Goal: Understand process/instructions

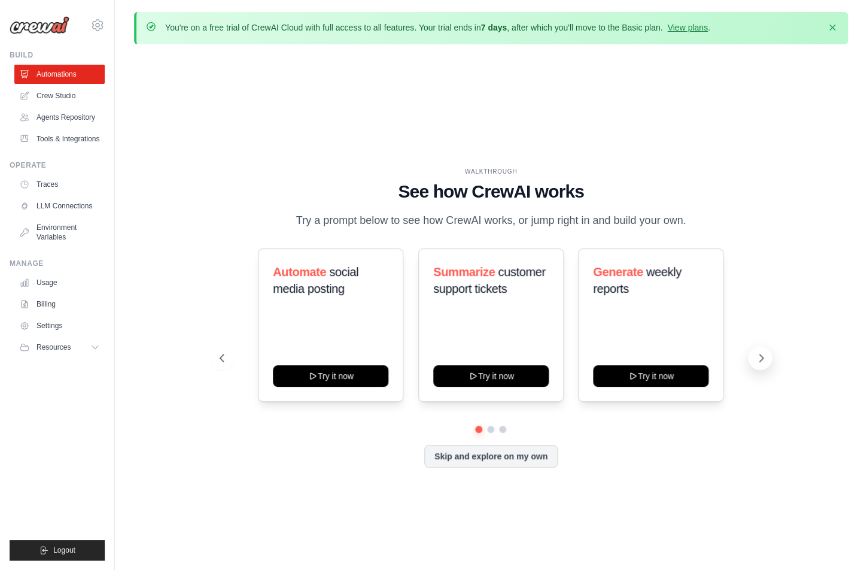
click at [755, 360] on icon at bounding box center [761, 358] width 12 height 12
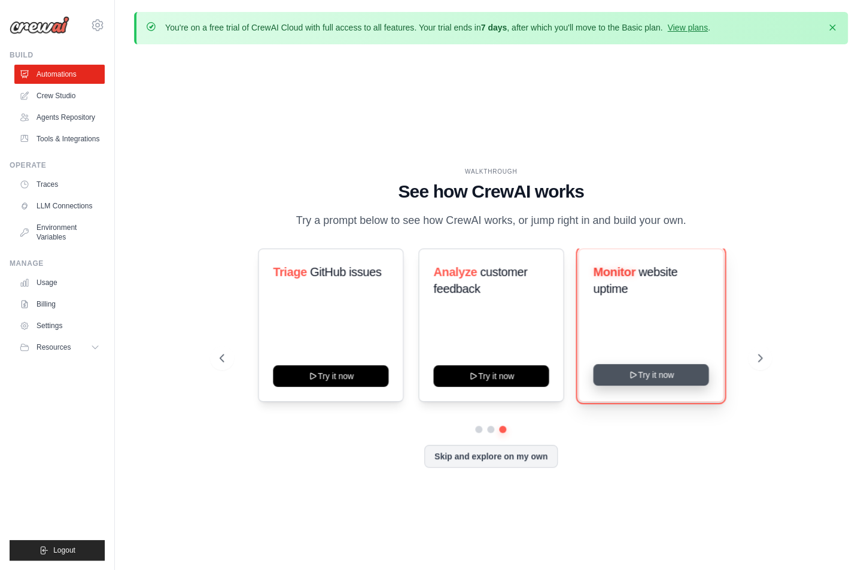
click at [637, 379] on icon at bounding box center [633, 375] width 10 height 10
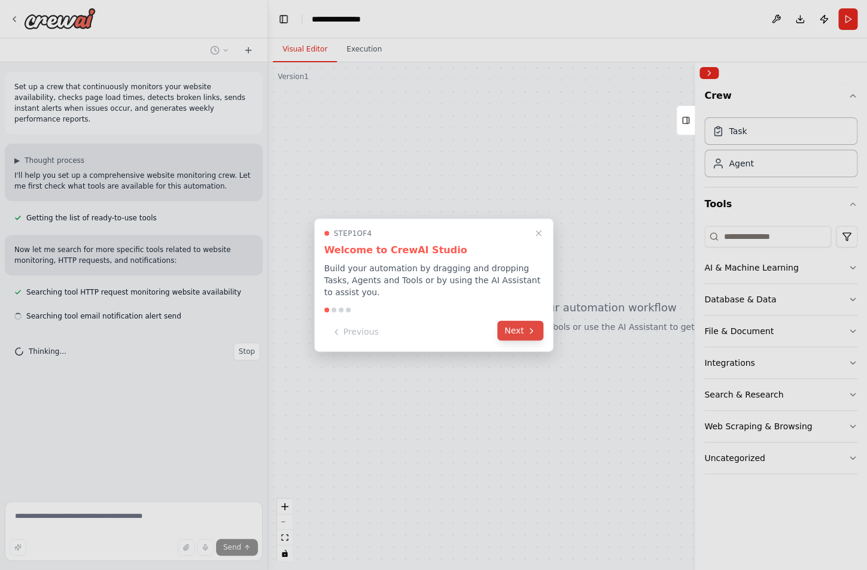
click at [519, 333] on button "Next" at bounding box center [520, 331] width 46 height 20
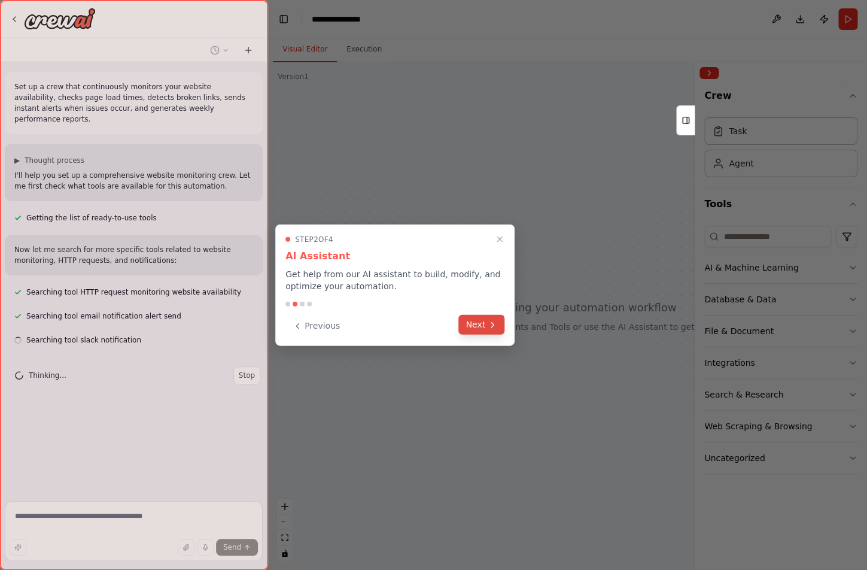
click at [493, 328] on icon at bounding box center [493, 324] width 10 height 10
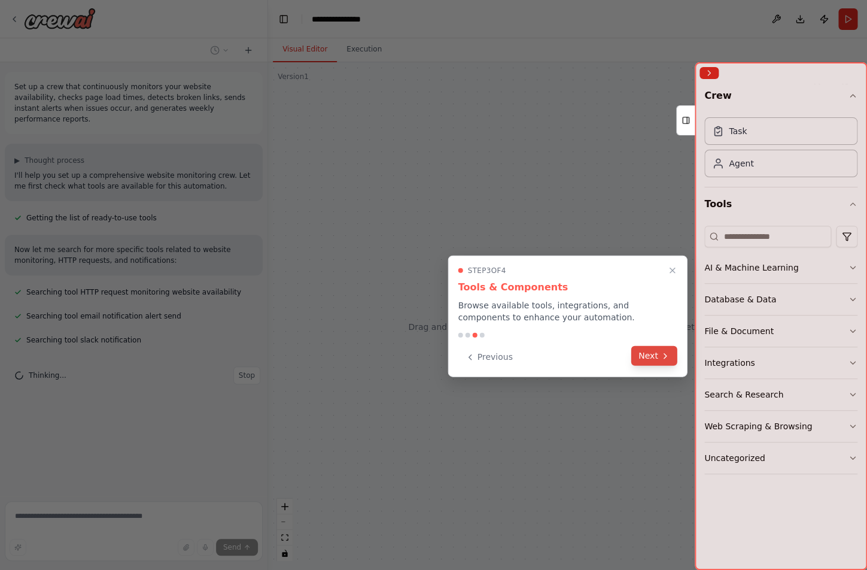
click at [649, 354] on button "Next" at bounding box center [654, 356] width 46 height 20
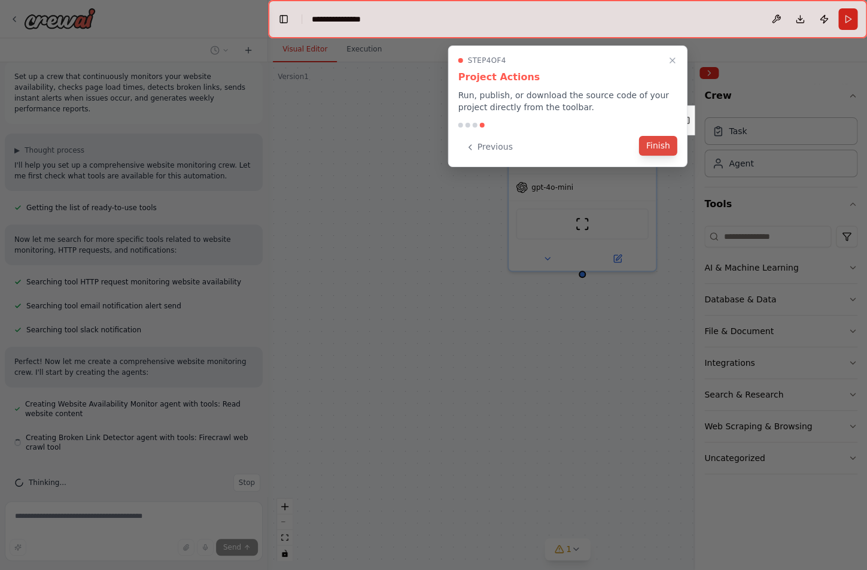
scroll to position [11, 0]
click at [667, 141] on button "Finish" at bounding box center [658, 146] width 38 height 20
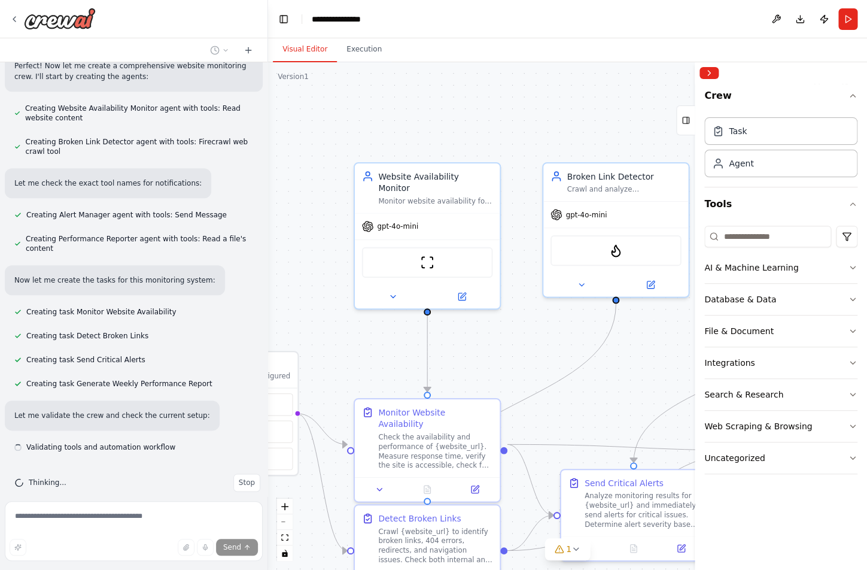
scroll to position [306, 0]
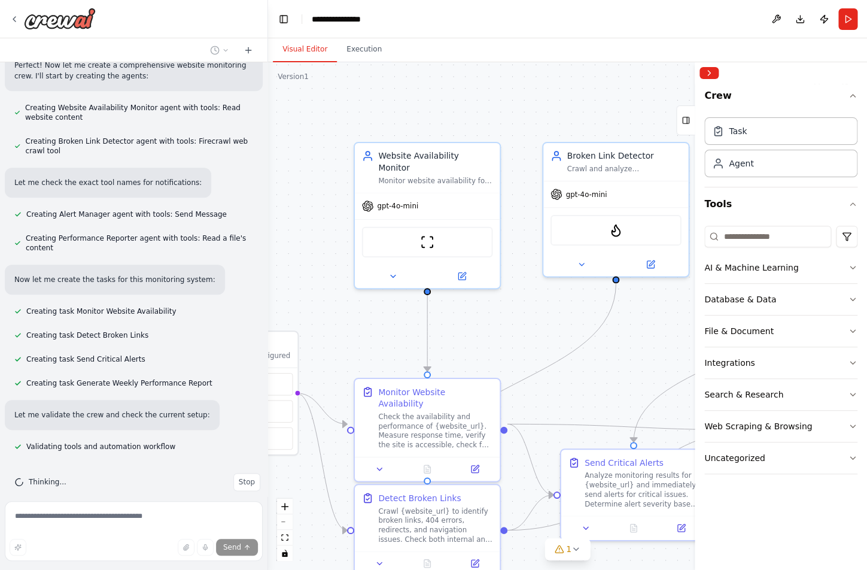
drag, startPoint x: 643, startPoint y: 311, endPoint x: 489, endPoint y: 325, distance: 155.0
click at [489, 325] on div ".deletable-edge-delete-btn { width: 20px; height: 20px; border: 0px solid #ffff…" at bounding box center [567, 315] width 599 height 507
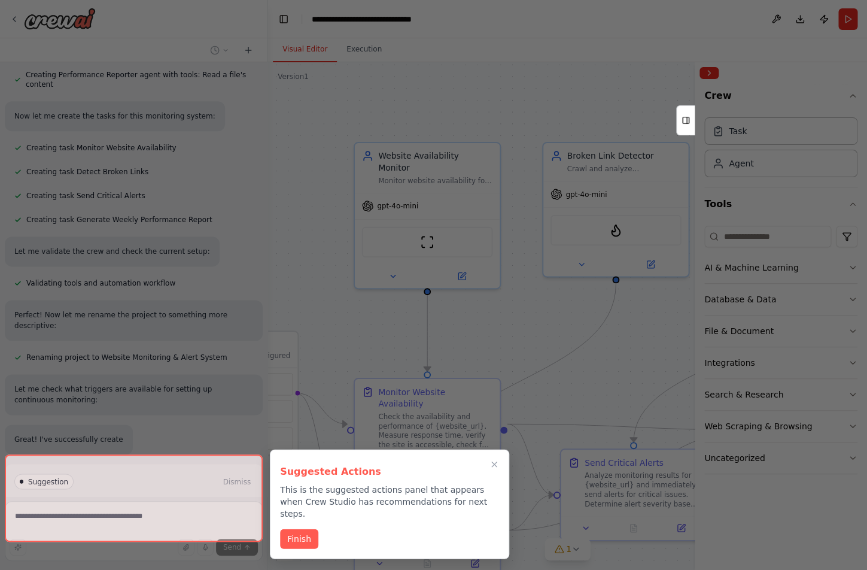
scroll to position [470, 0]
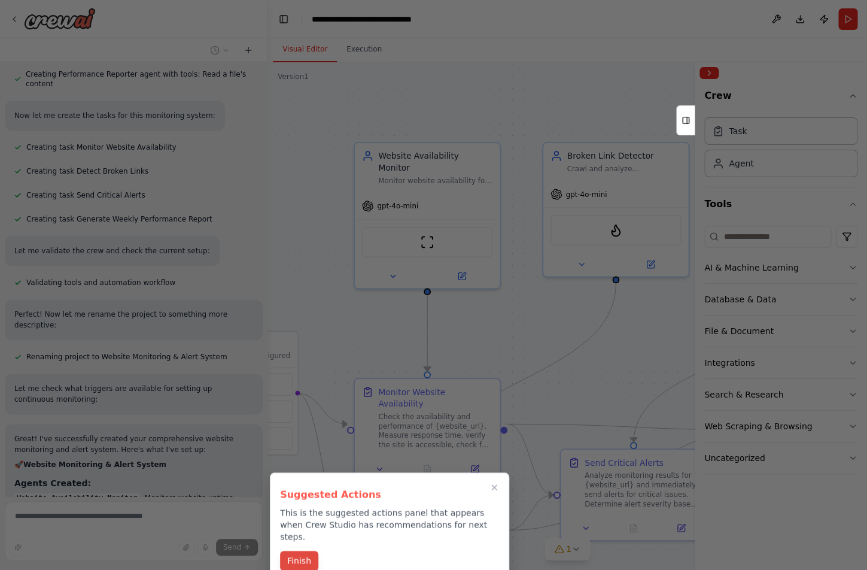
click at [307, 550] on button "Finish" at bounding box center [299, 560] width 38 height 20
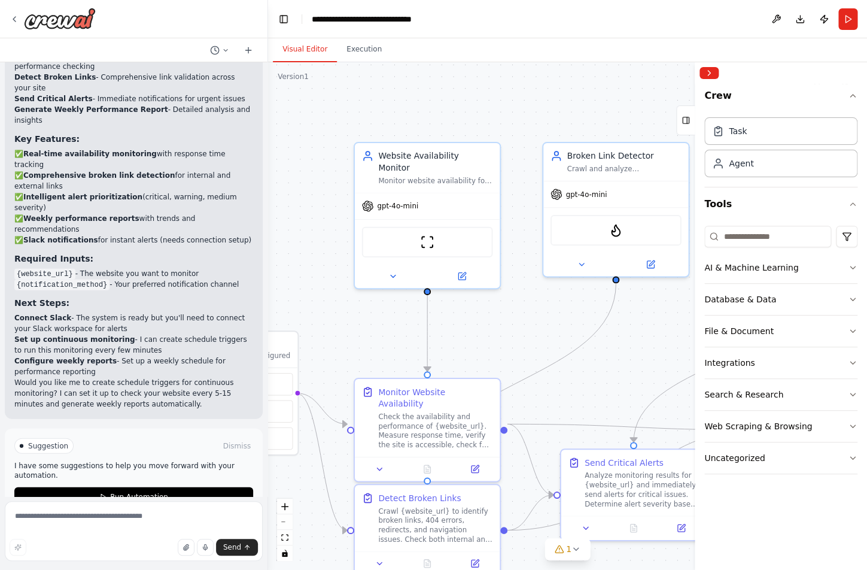
scroll to position [993, 0]
